Goal: Check status: Check status

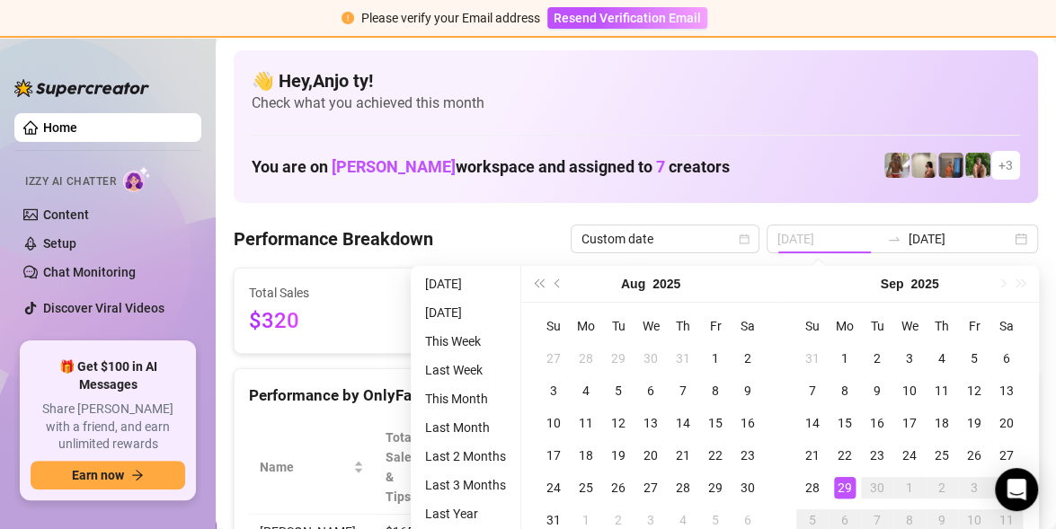
click at [846, 485] on div "29" at bounding box center [845, 488] width 22 height 22
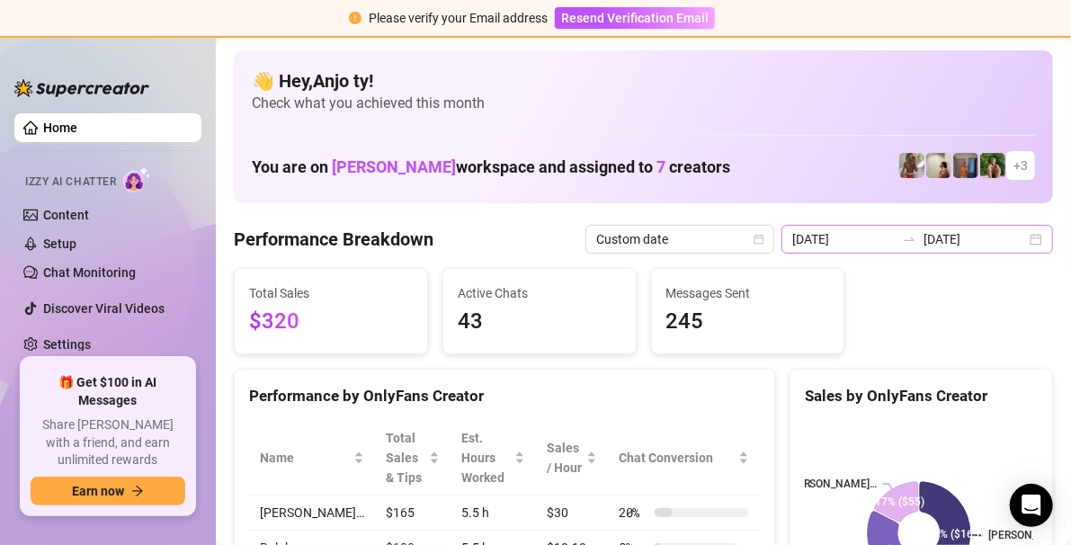
click at [1024, 241] on div "[DATE] [DATE]" at bounding box center [916, 239] width 271 height 29
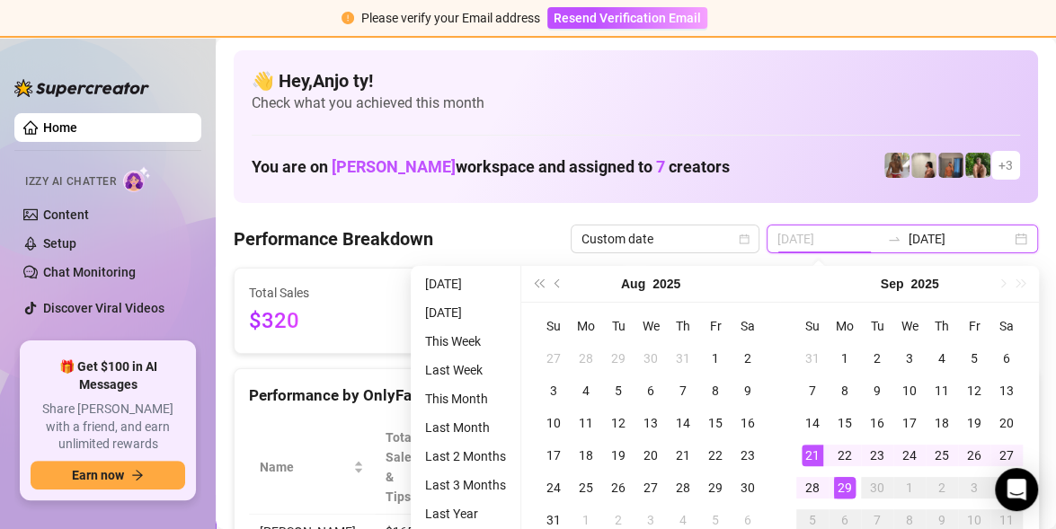
type input "[DATE]"
click at [812, 458] on div "21" at bounding box center [813, 456] width 22 height 22
type input "[DATE]"
click at [842, 483] on div "29" at bounding box center [845, 488] width 22 height 22
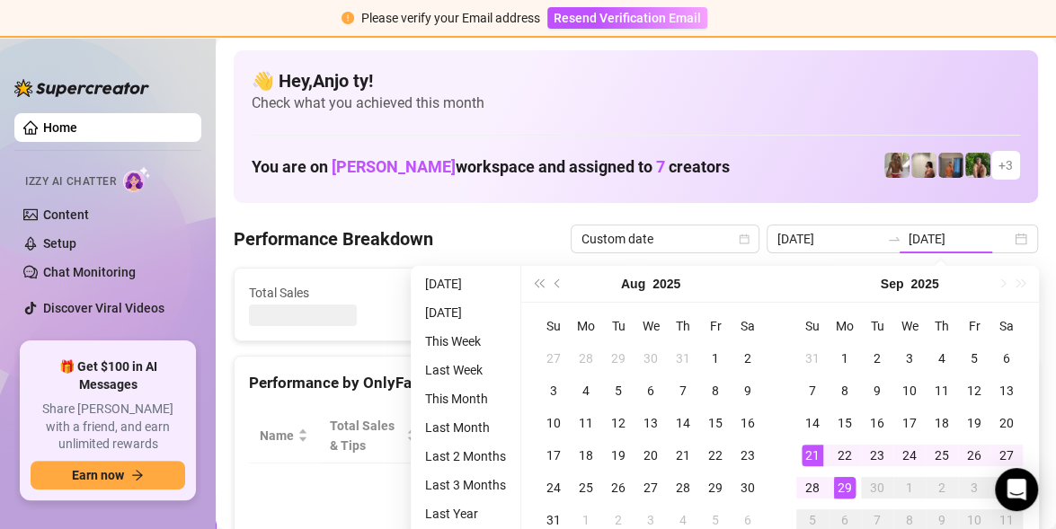
type input "[DATE]"
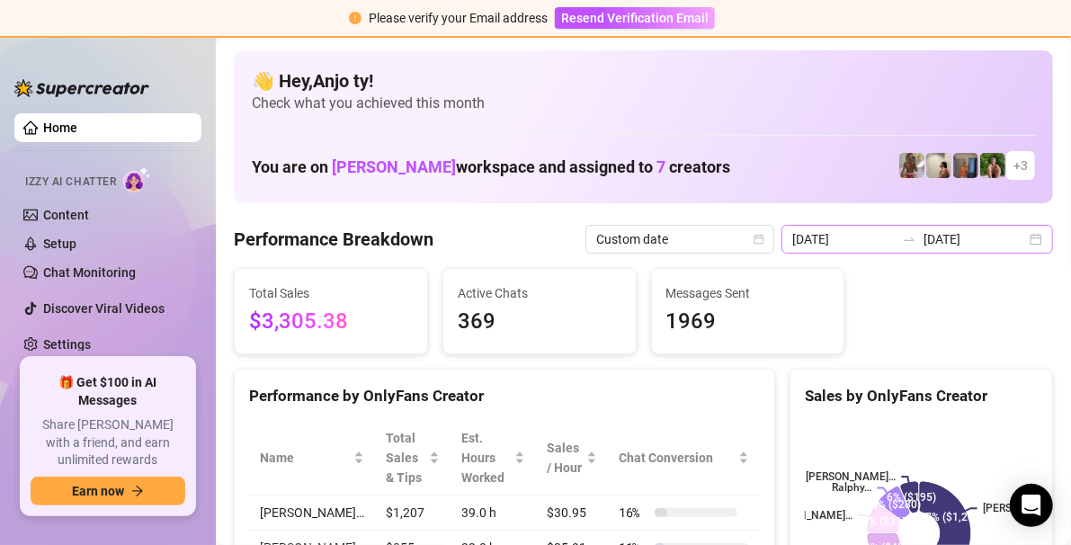
click at [1024, 241] on div "[DATE] [DATE]" at bounding box center [916, 239] width 271 height 29
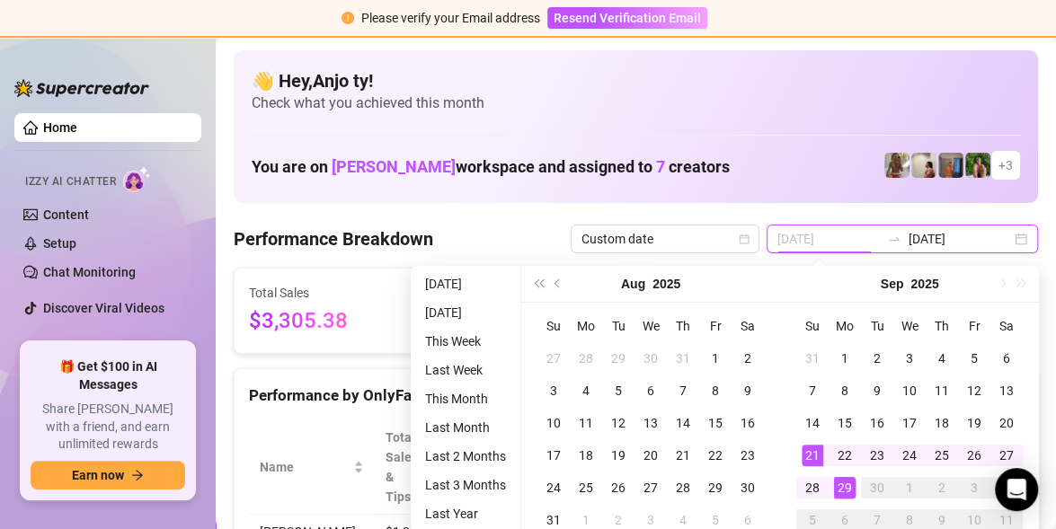
type input "[DATE]"
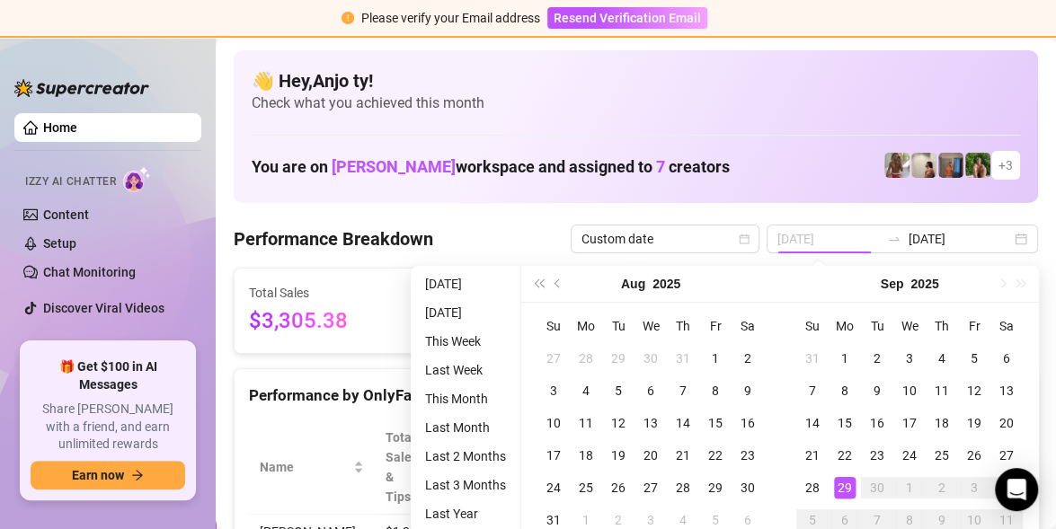
click at [849, 485] on div "29" at bounding box center [845, 488] width 22 height 22
type input "[DATE]"
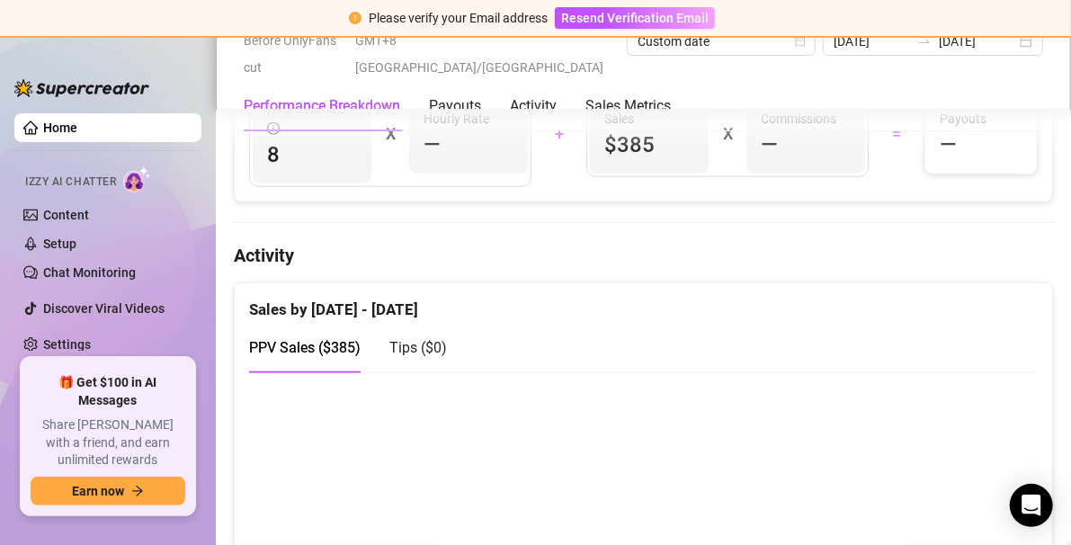
scroll to position [720, 0]
